Goal: Find specific page/section: Find specific page/section

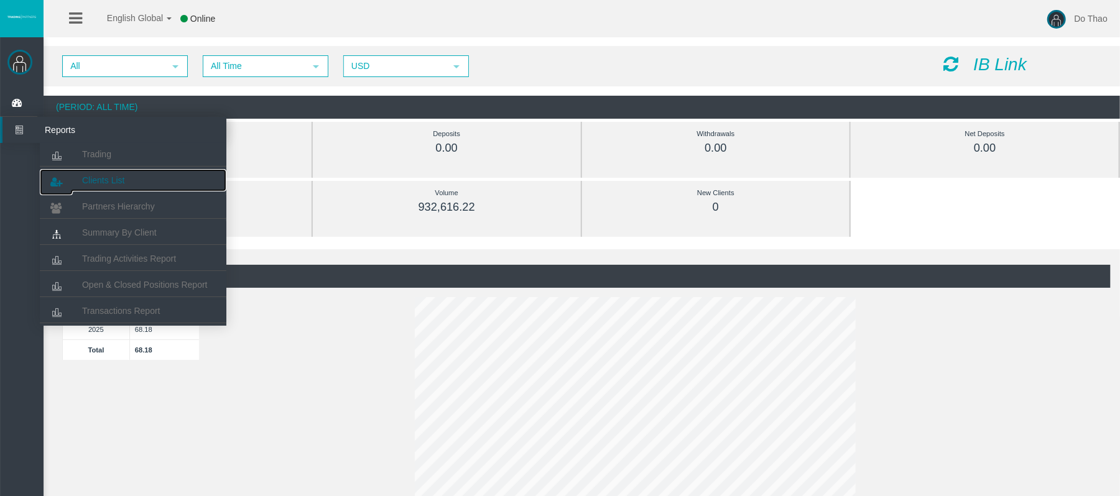
click at [86, 177] on span "Clients List" at bounding box center [103, 180] width 42 height 10
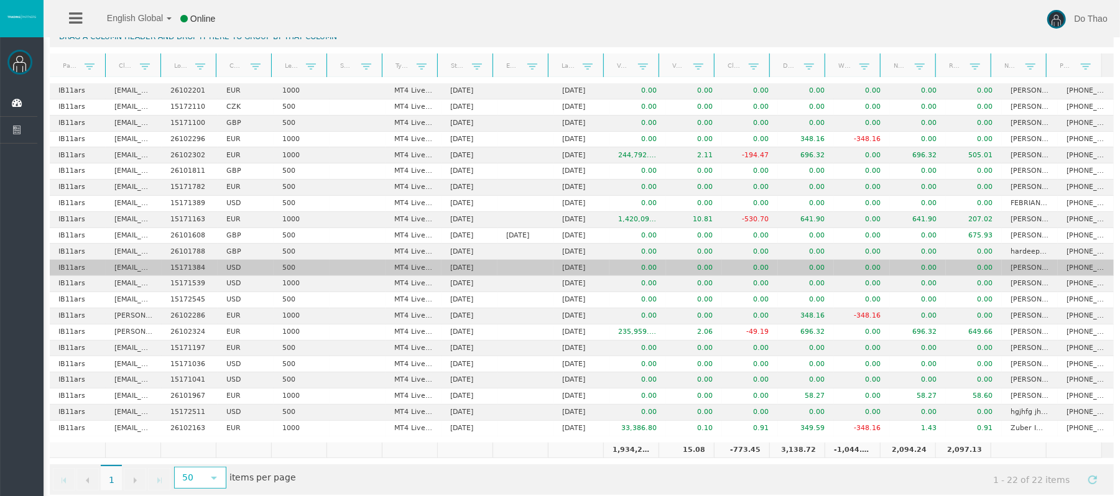
scroll to position [102, 0]
